Goal: Communication & Community: Answer question/provide support

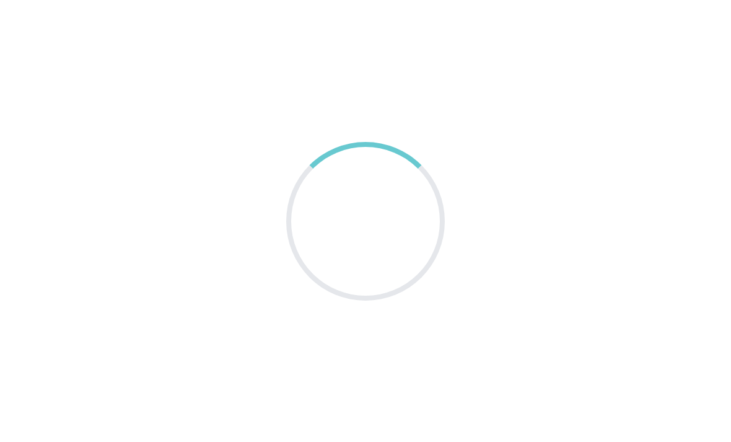
scroll to position [40, 0]
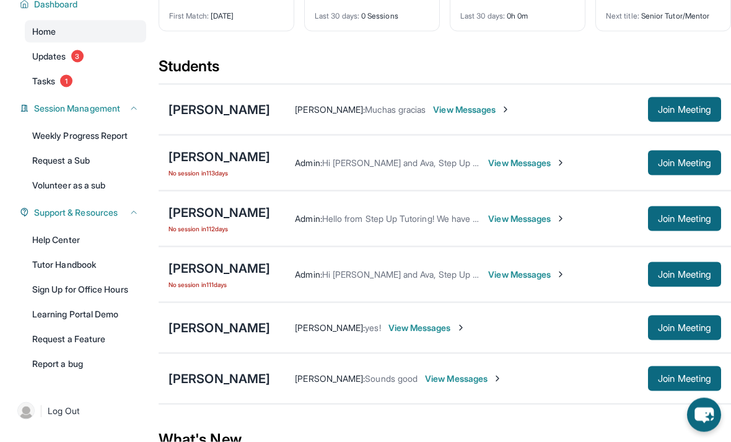
scroll to position [109, 0]
click at [515, 276] on span "View Messages" at bounding box center [526, 274] width 77 height 12
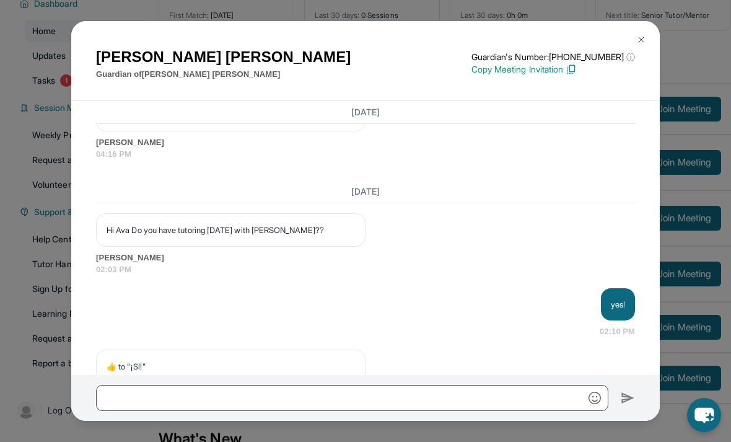
scroll to position [3259, 0]
click at [654, 30] on div "[PERSON_NAME] Guardian of [PERSON_NAME] Guardian's Number: [PHONE_NUMBER] ⓘ Thi…" at bounding box center [365, 61] width 589 height 80
click at [650, 40] on button at bounding box center [641, 39] width 25 height 25
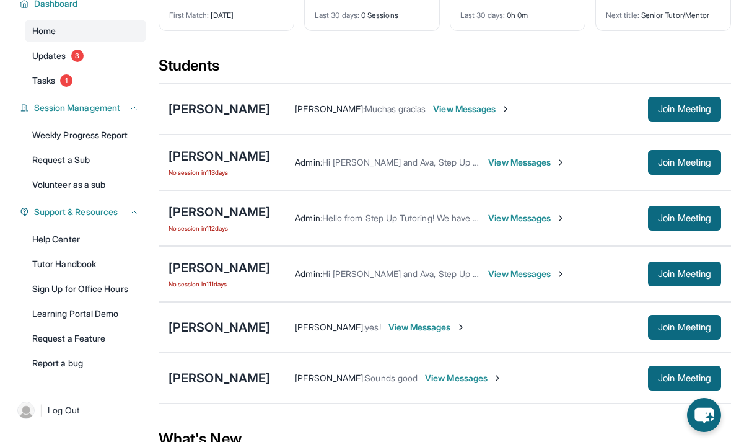
click at [556, 221] on img at bounding box center [561, 218] width 10 height 10
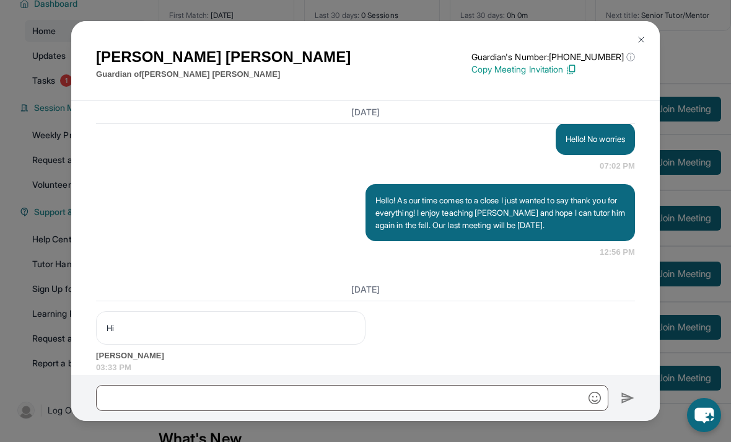
scroll to position [15091, 0]
click at [645, 40] on img at bounding box center [642, 40] width 10 height 10
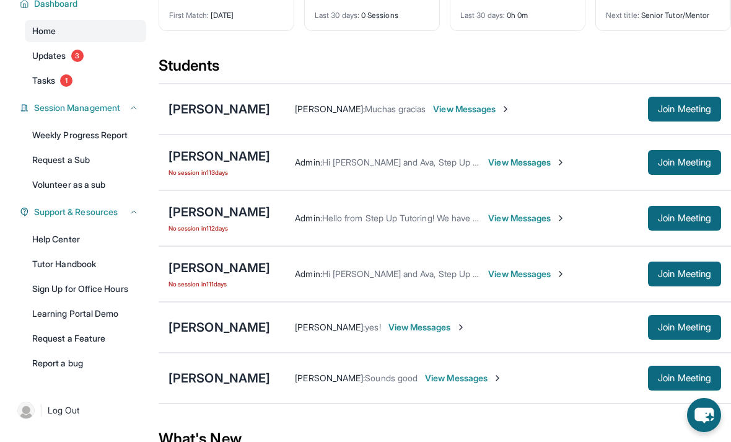
click at [662, 329] on span "Join Meeting" at bounding box center [684, 327] width 53 height 7
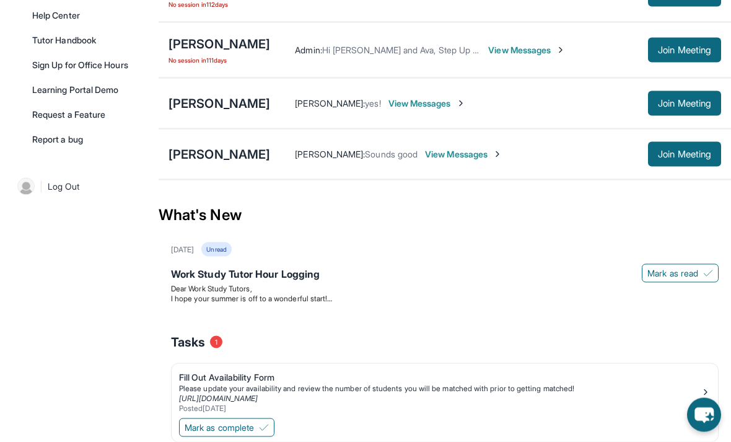
scroll to position [353, 0]
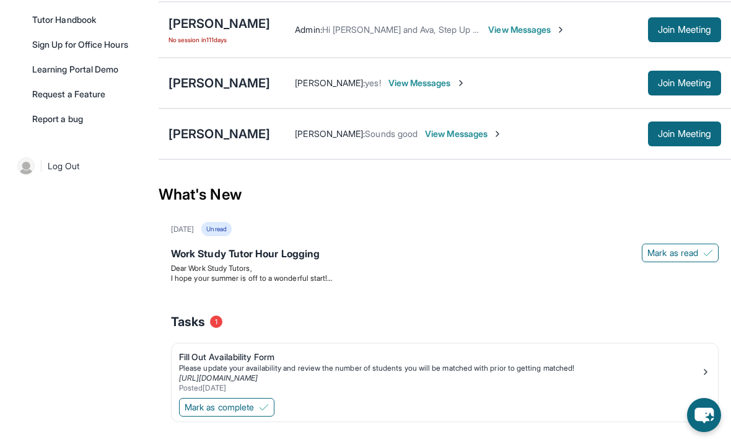
click at [171, 252] on div "Work Study Tutor Hour Logging" at bounding box center [445, 254] width 548 height 17
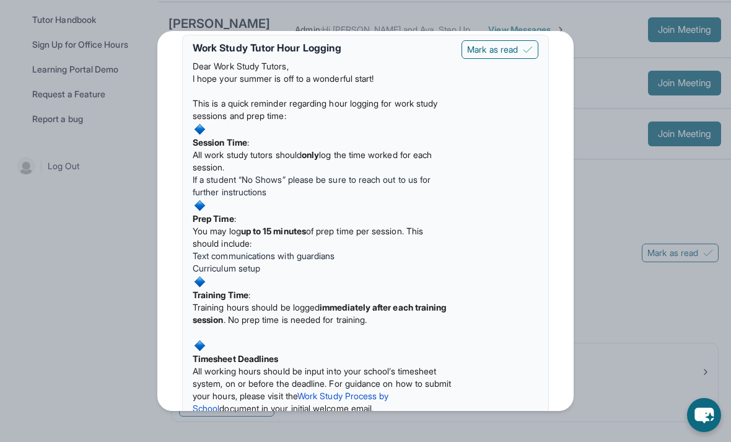
scroll to position [71, 0]
click at [202, 179] on span "If a student “No Shows” please be sure to reach out to us for further instructi…" at bounding box center [312, 185] width 238 height 23
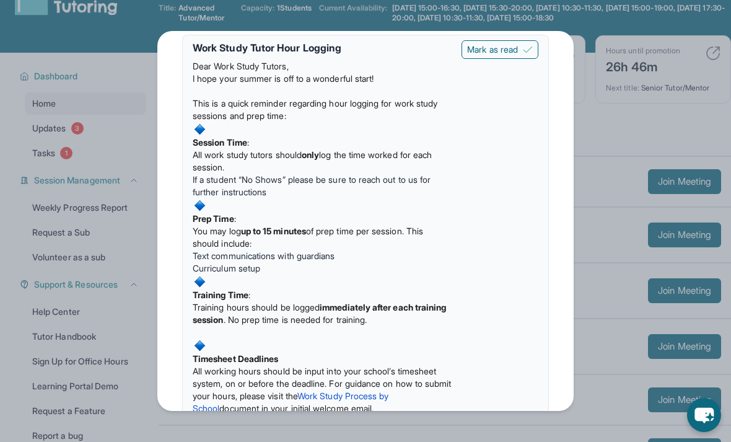
scroll to position [0, 0]
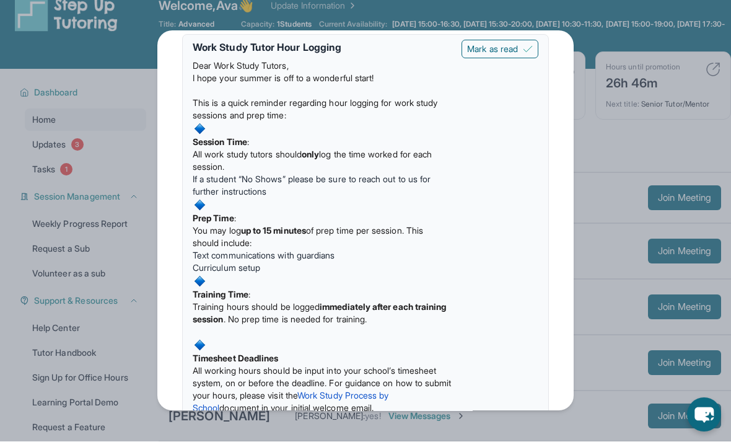
click at [18, 145] on div "Updates [DATE] Work Study Tutor Hour Logging Dear Work Study Tutors, I hope you…" at bounding box center [365, 221] width 731 height 442
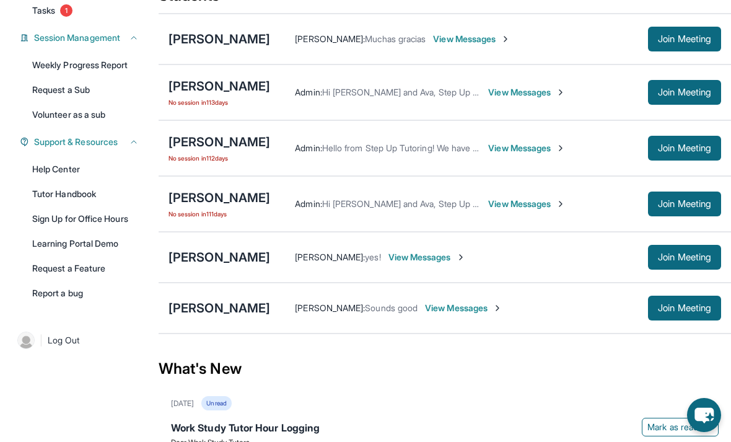
scroll to position [174, 0]
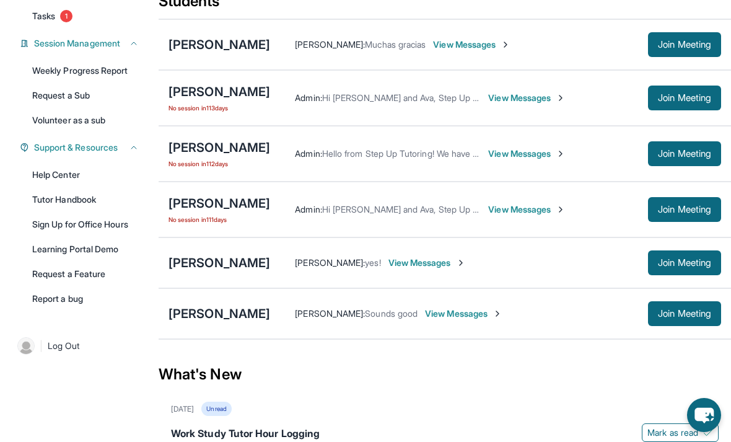
click at [43, 174] on link "Help Center" at bounding box center [85, 175] width 121 height 22
